Goal: Task Accomplishment & Management: Manage account settings

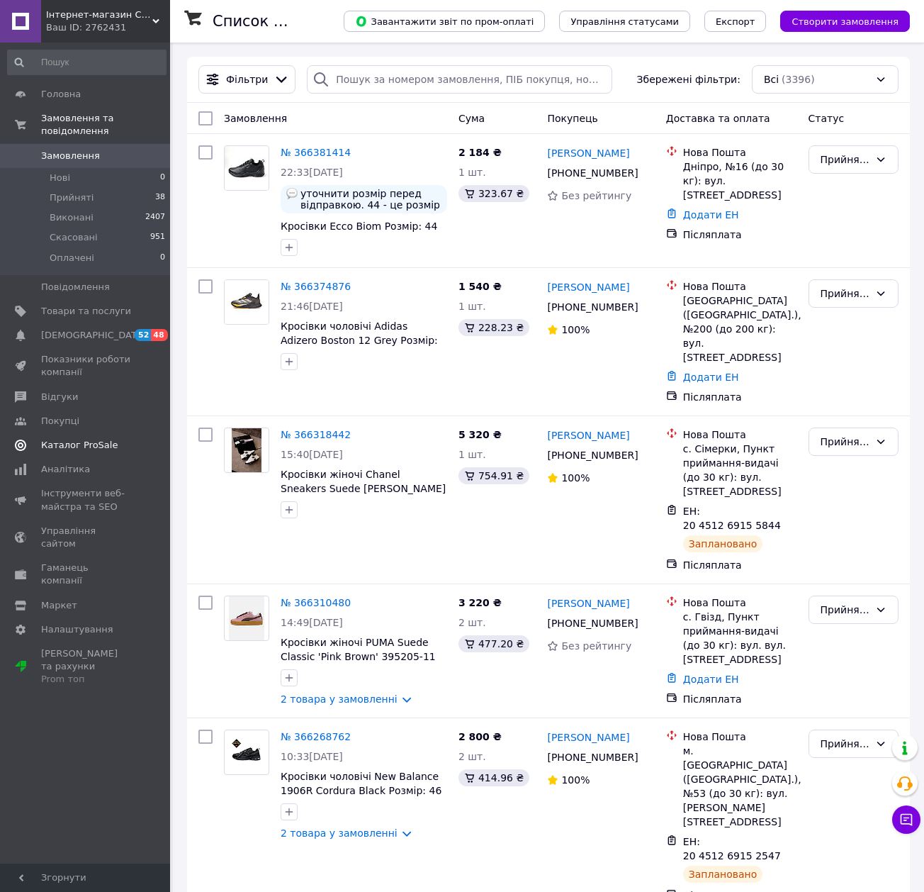
click at [94, 439] on span "Каталог ProSale" at bounding box center [79, 445] width 77 height 13
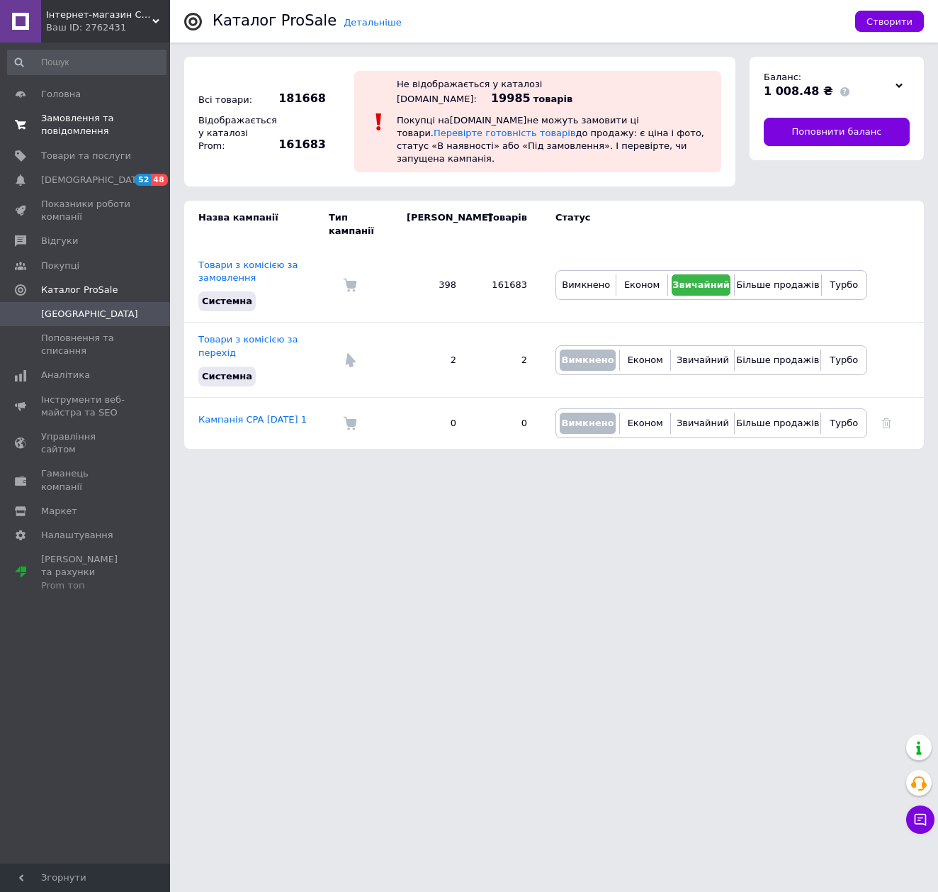
click at [79, 133] on span "Замовлення та повідомлення" at bounding box center [86, 125] width 90 height 26
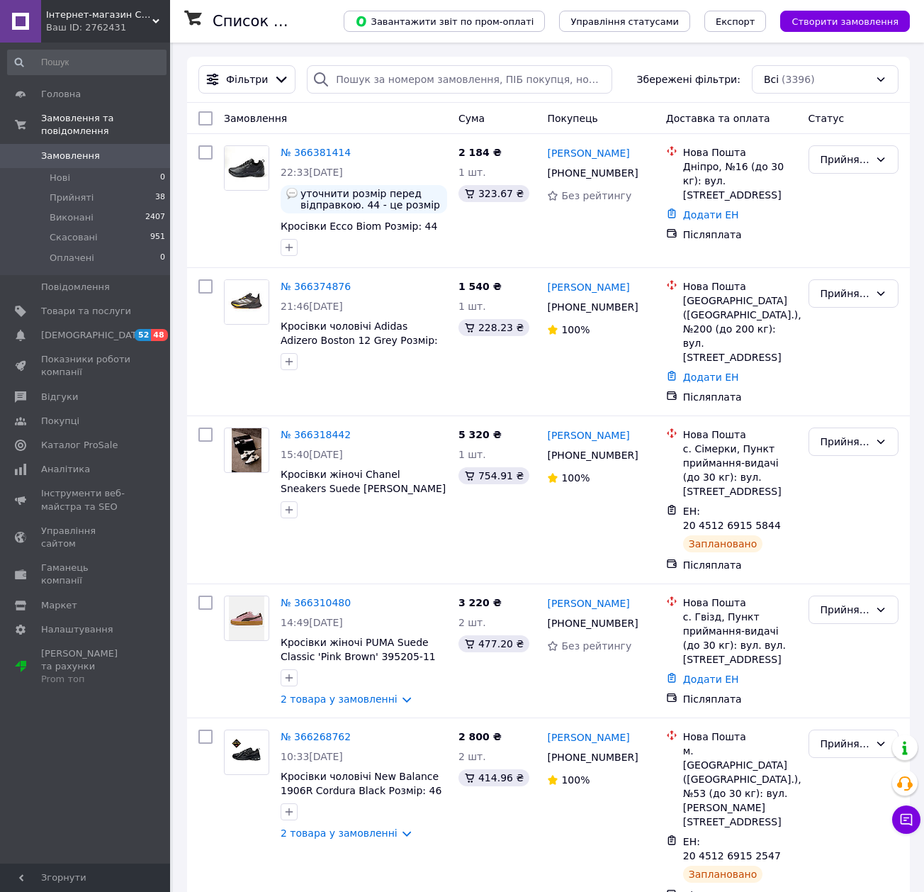
click at [134, 150] on span "0" at bounding box center [150, 156] width 39 height 13
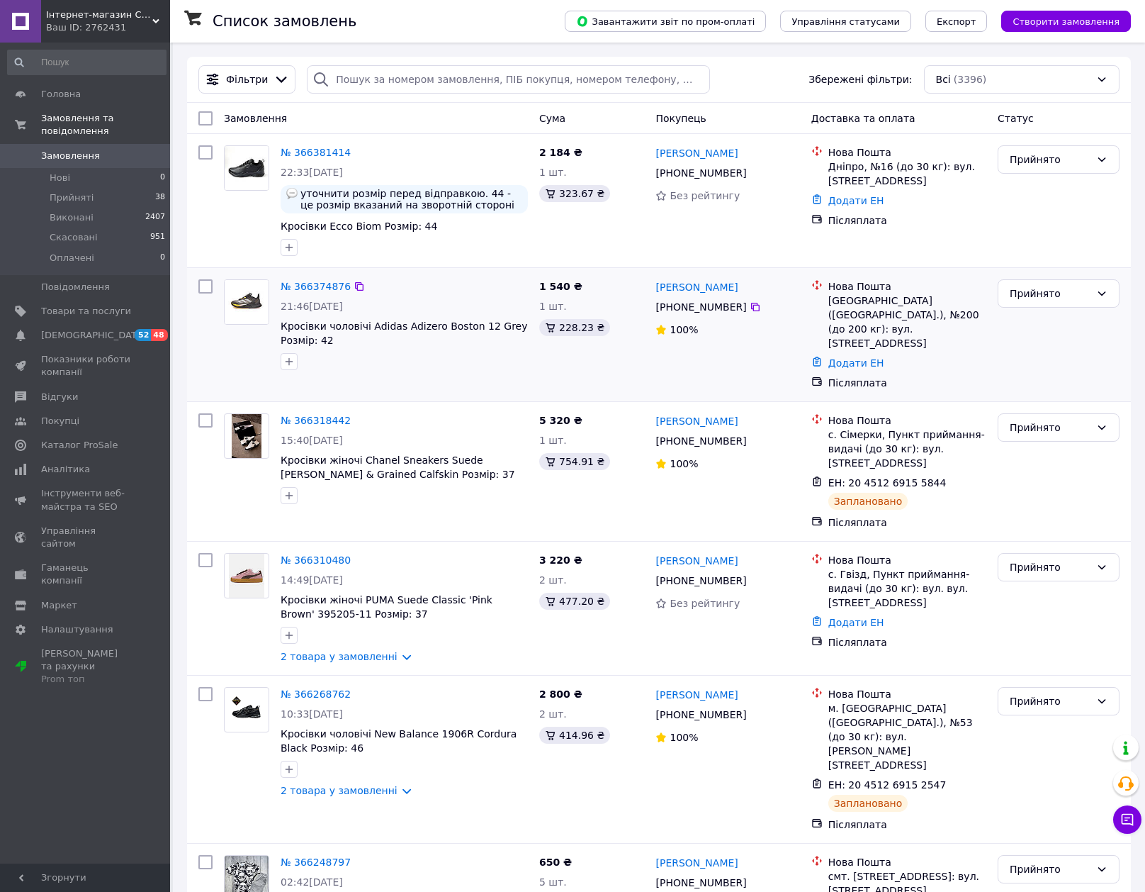
click at [258, 352] on div at bounding box center [246, 325] width 57 height 102
click at [834, 617] on link "Додати ЕН" at bounding box center [857, 622] width 56 height 11
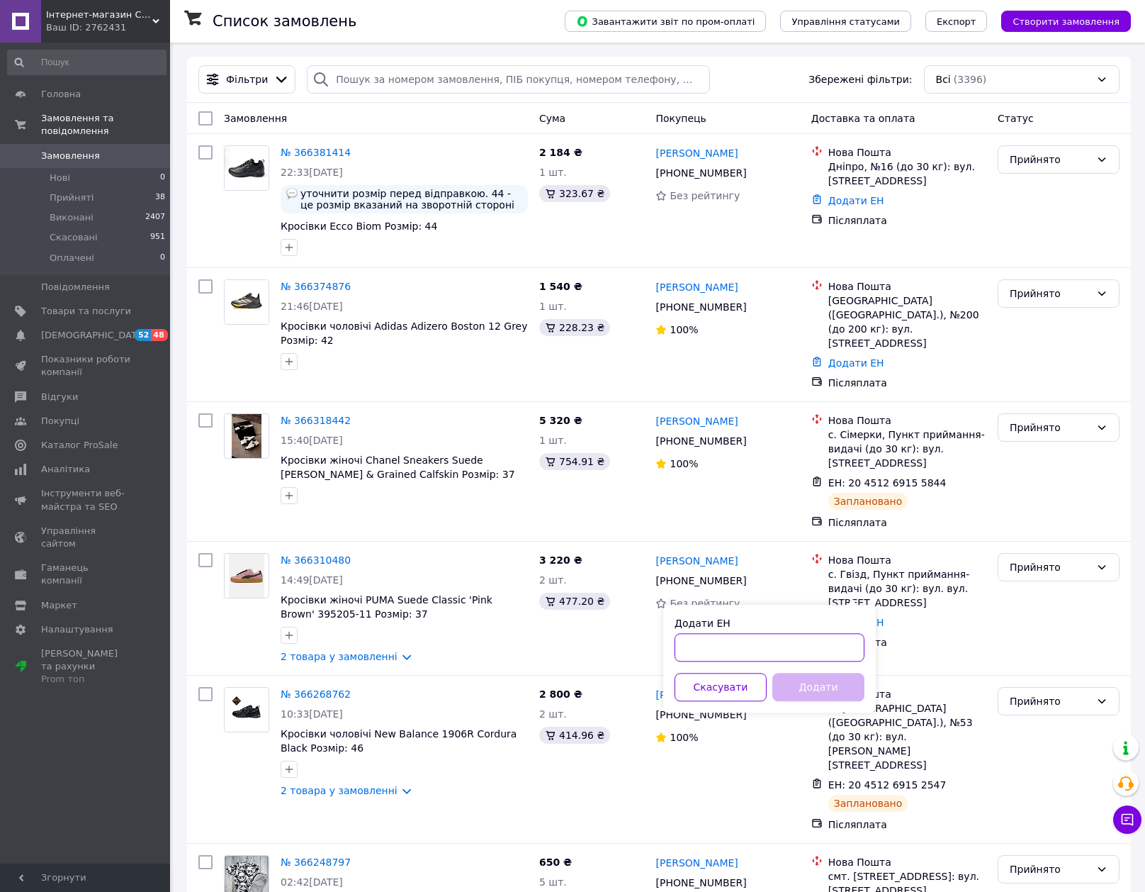
click at [823, 648] on input "Додати ЕН" at bounding box center [770, 647] width 190 height 28
paste input "20451269300778"
type input "20451269300778"
click at [826, 689] on button "Додати" at bounding box center [819, 687] width 92 height 28
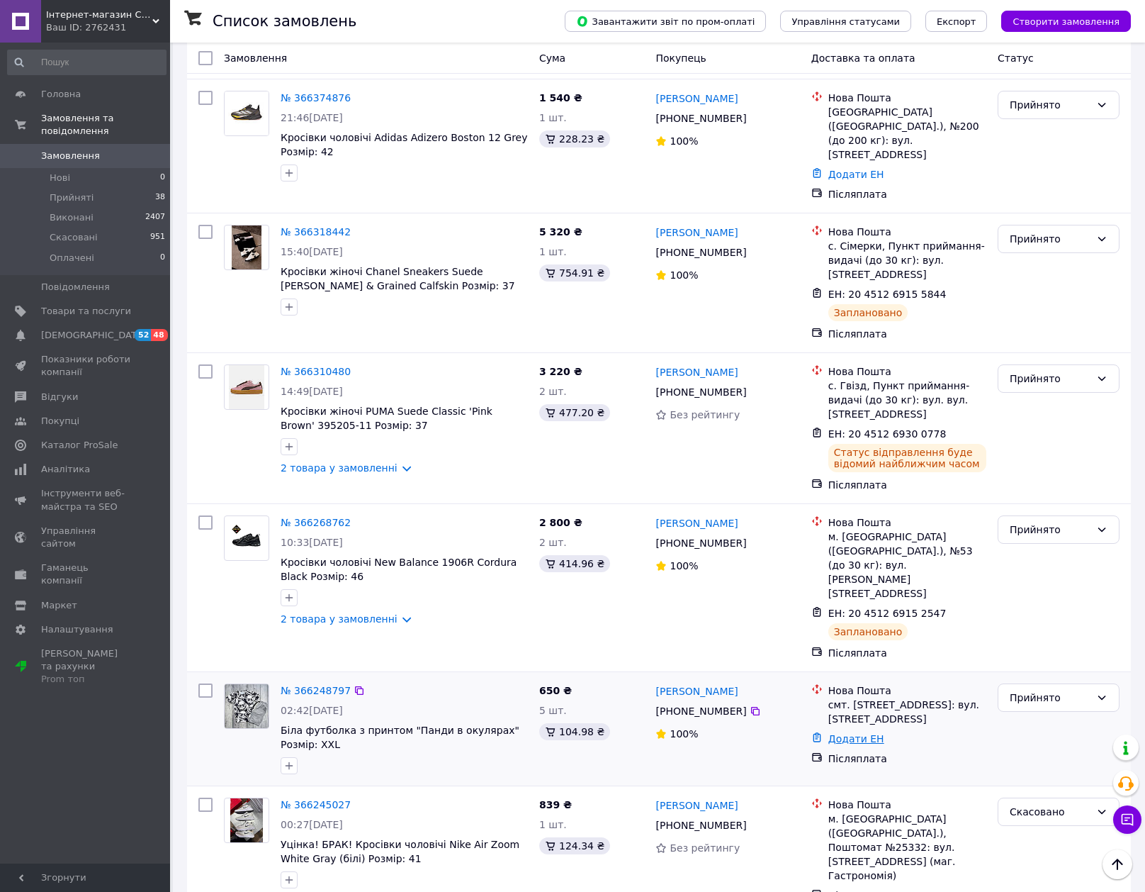
click at [854, 733] on link "Додати ЕН" at bounding box center [857, 738] width 56 height 11
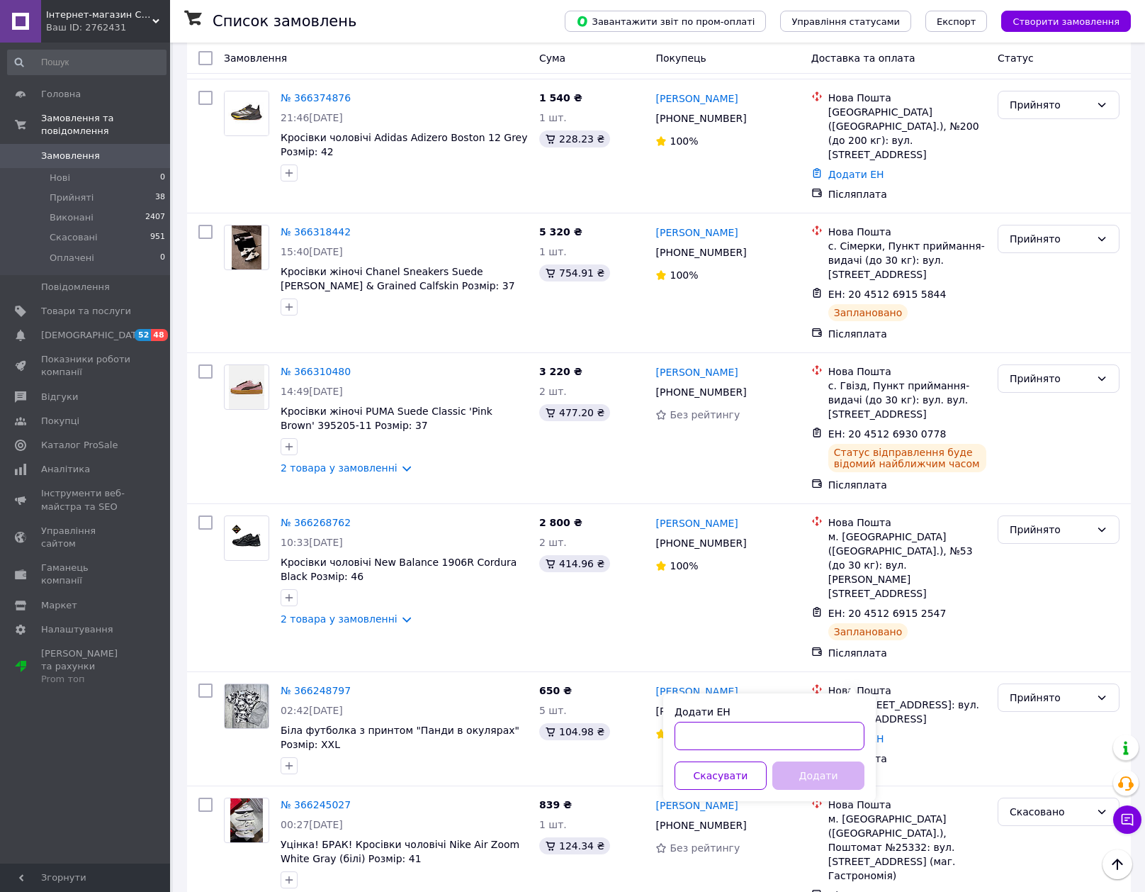
click at [822, 726] on input "Додати ЕН" at bounding box center [770, 736] width 190 height 28
paste input "20451269299810"
type input "20451269299810"
click at [826, 766] on button "Додати" at bounding box center [819, 775] width 92 height 28
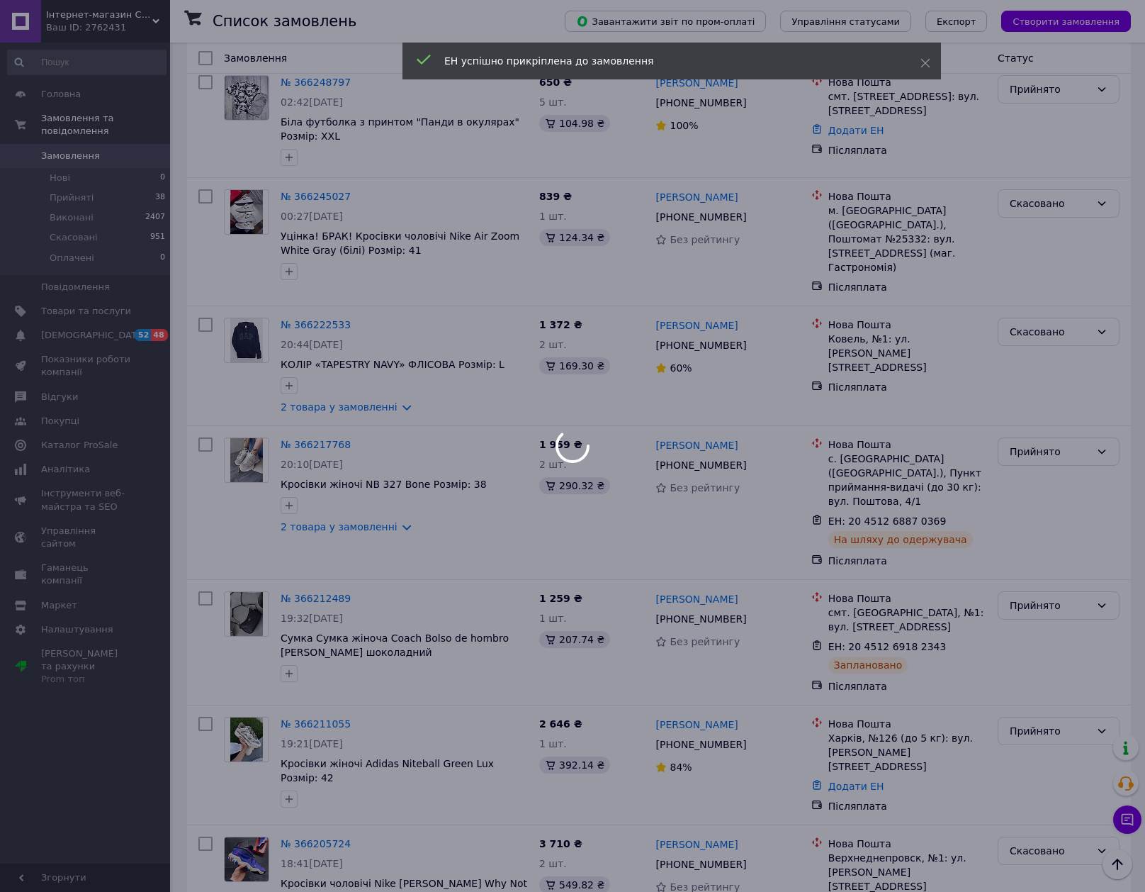
scroll to position [851, 0]
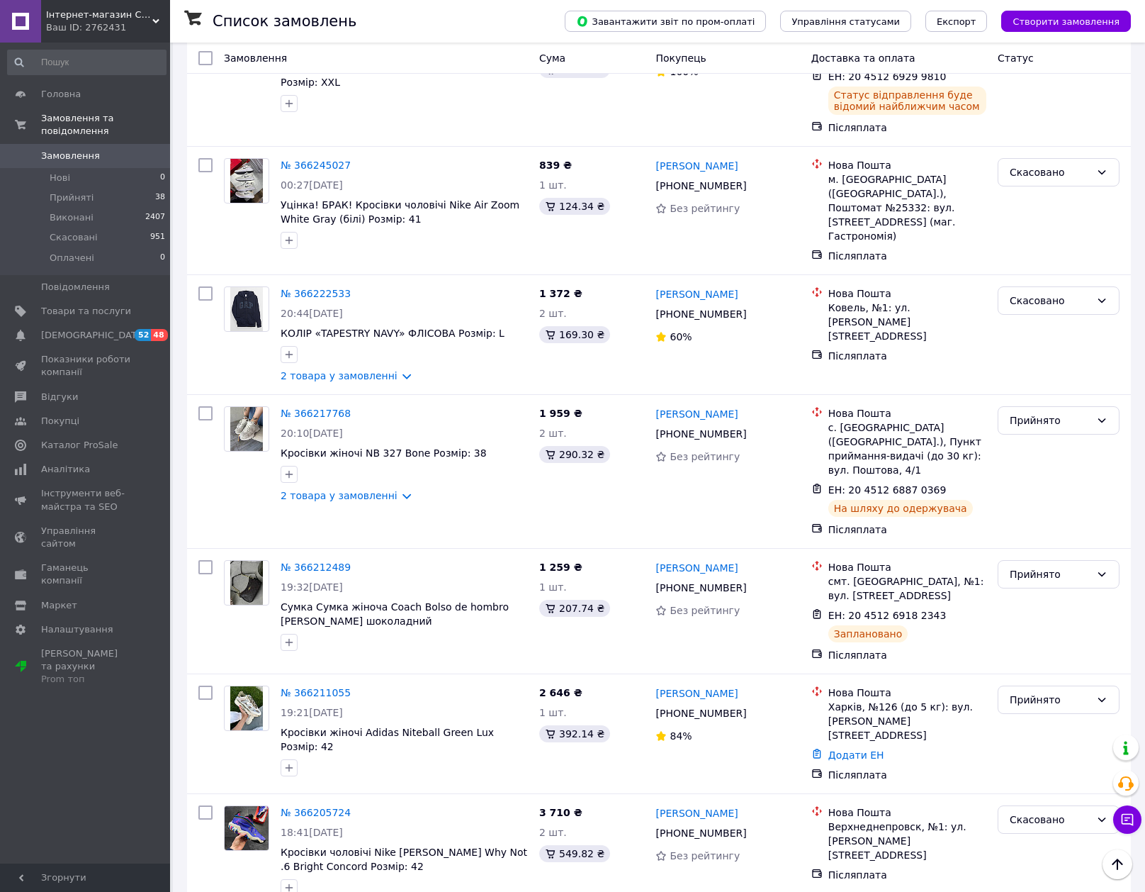
click at [123, 150] on span "Замовлення" at bounding box center [86, 156] width 90 height 13
